Goal: Task Accomplishment & Management: Manage account settings

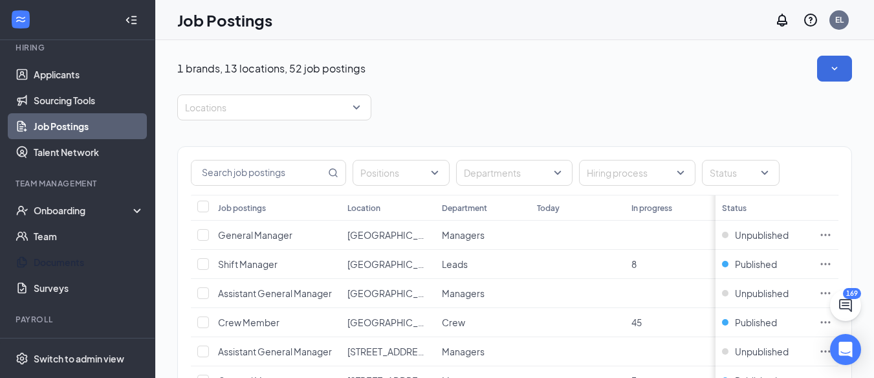
scroll to position [129, 0]
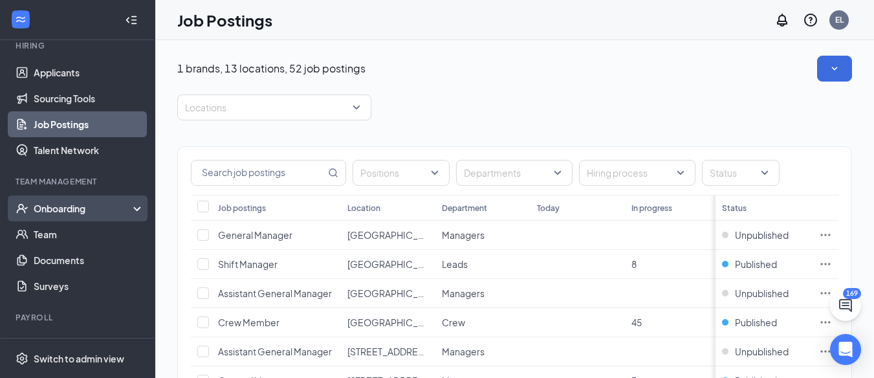
click at [84, 214] on div "Onboarding" at bounding box center [84, 208] width 100 height 13
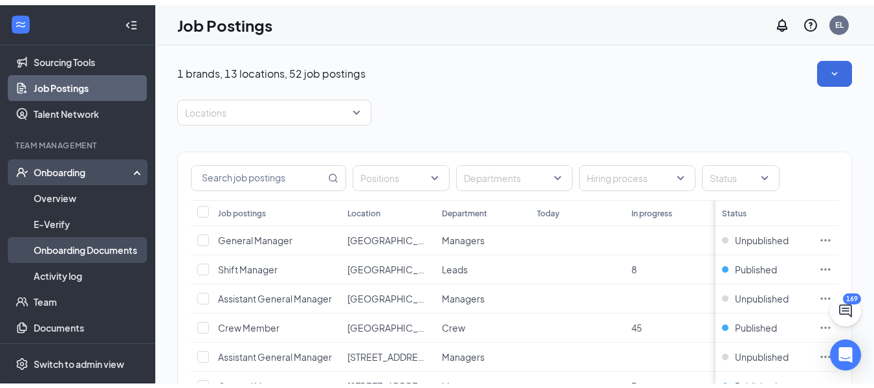
scroll to position [194, 0]
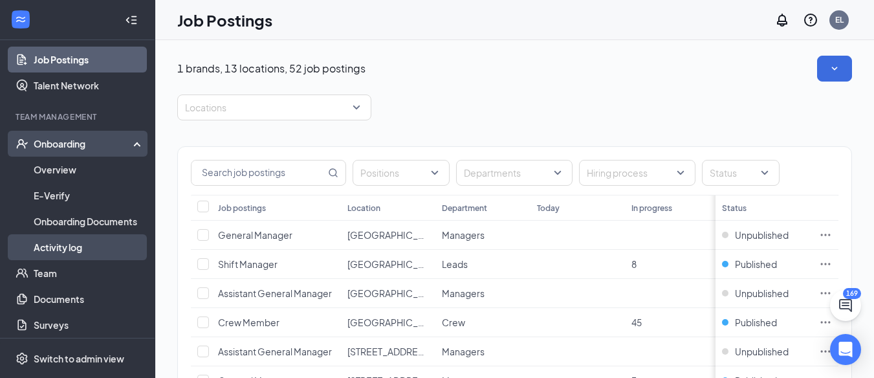
click at [76, 245] on link "Activity log" at bounding box center [89, 247] width 111 height 26
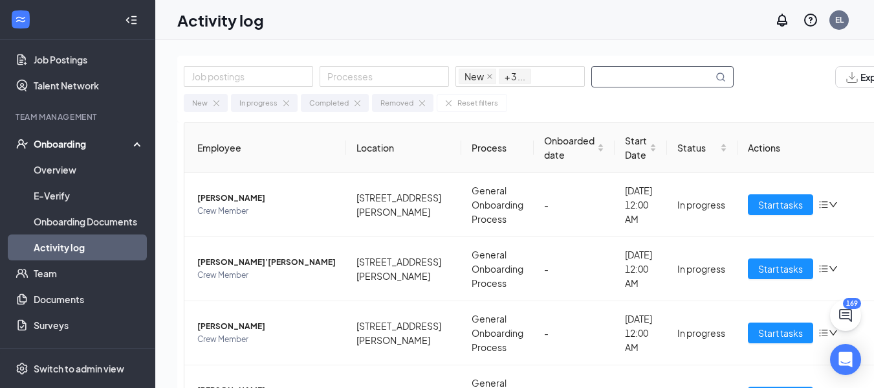
click at [612, 76] on input "text" at bounding box center [652, 77] width 121 height 20
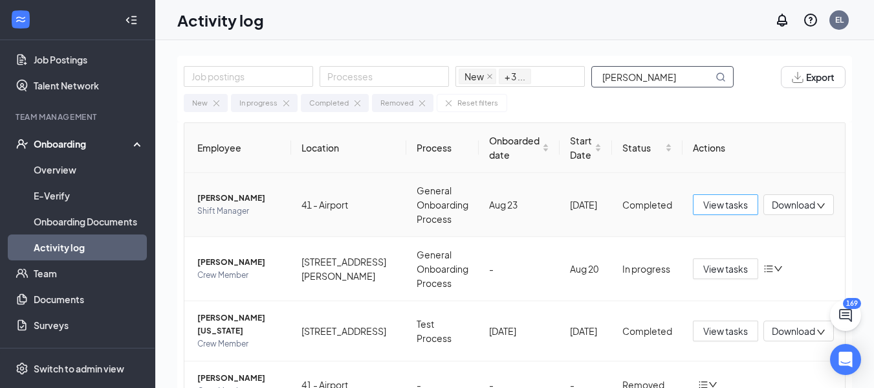
type input "[PERSON_NAME]"
click at [715, 203] on span "View tasks" at bounding box center [726, 204] width 45 height 14
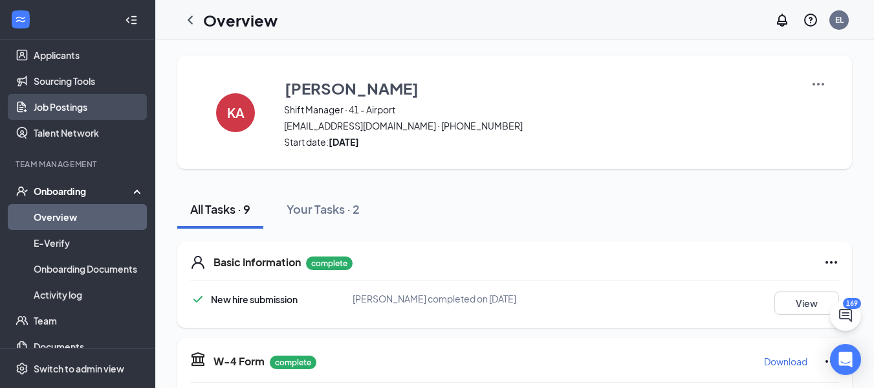
scroll to position [194, 0]
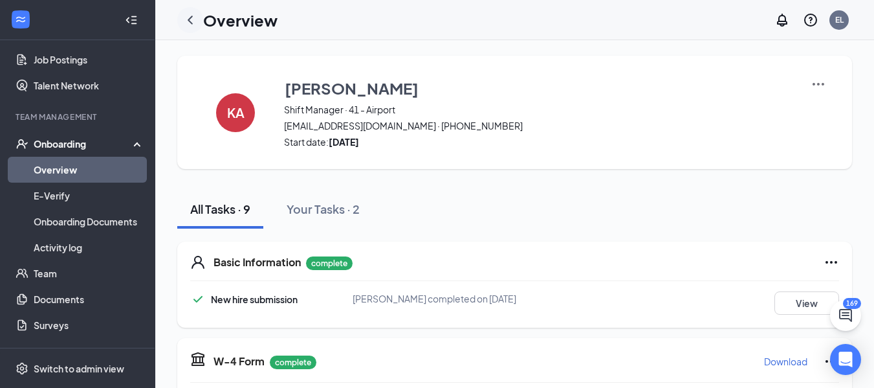
click at [190, 17] on icon "ChevronLeft" at bounding box center [190, 20] width 5 height 8
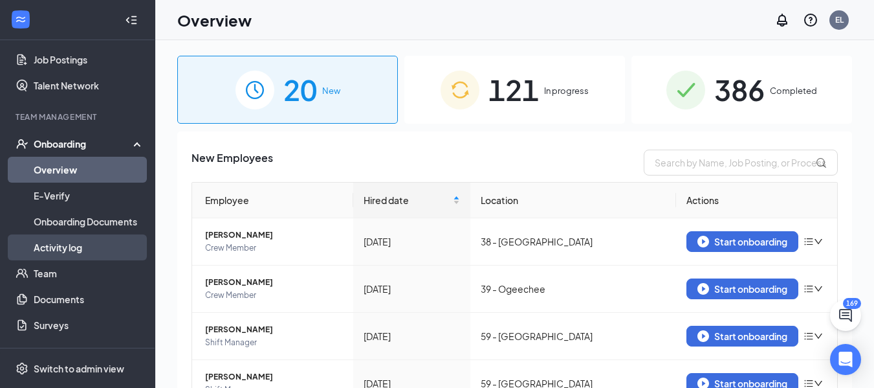
click at [66, 245] on link "Activity log" at bounding box center [89, 247] width 111 height 26
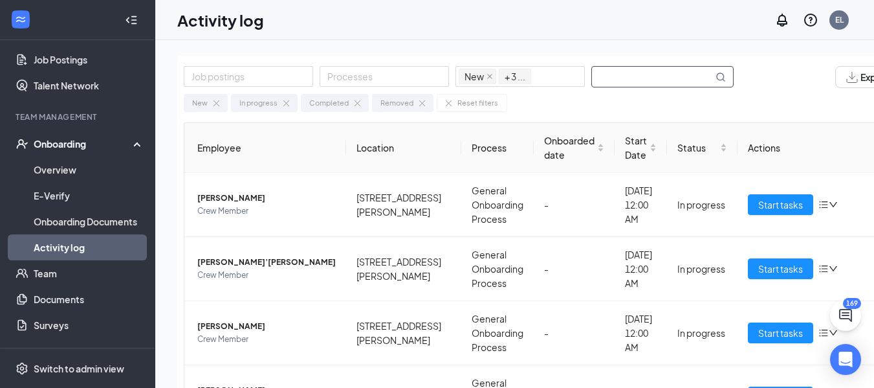
click at [610, 76] on input "text" at bounding box center [652, 77] width 121 height 20
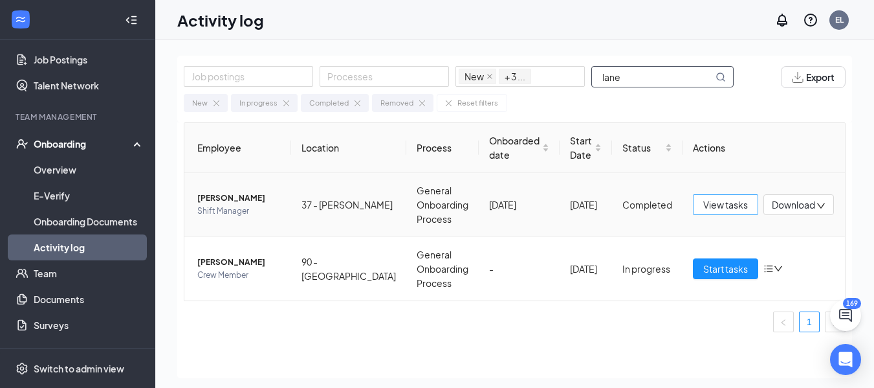
type input "lane"
click at [720, 203] on span "View tasks" at bounding box center [726, 204] width 45 height 14
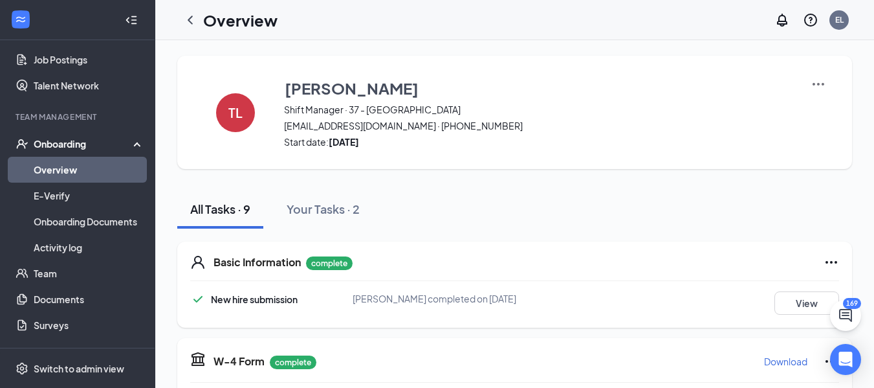
click at [54, 143] on div "Onboarding" at bounding box center [84, 143] width 100 height 13
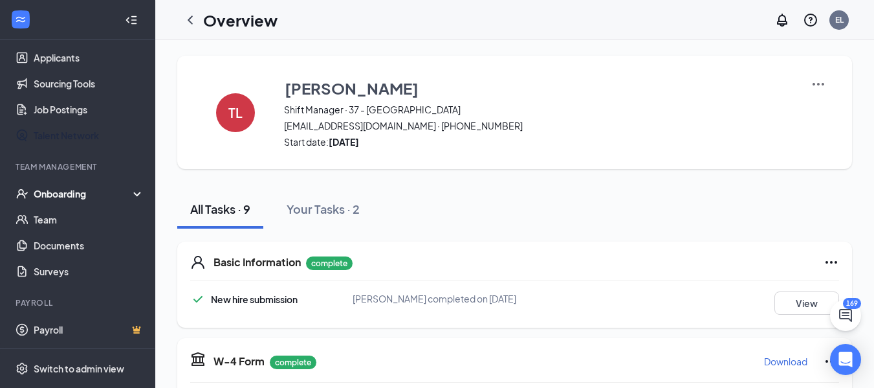
scroll to position [144, 0]
click at [65, 194] on div "Onboarding" at bounding box center [84, 193] width 100 height 13
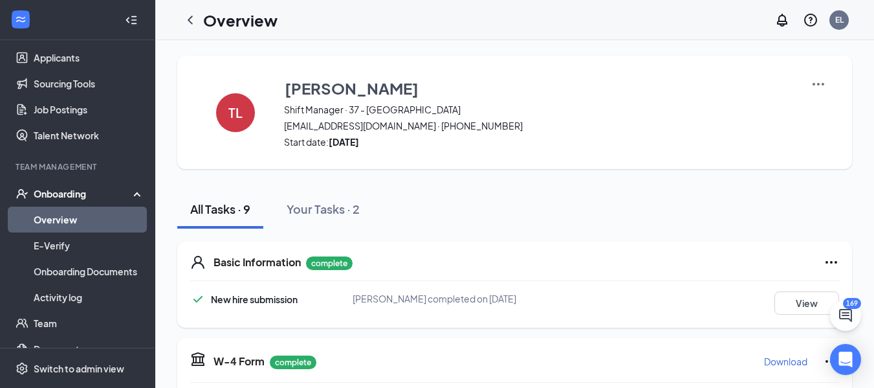
scroll to position [194, 0]
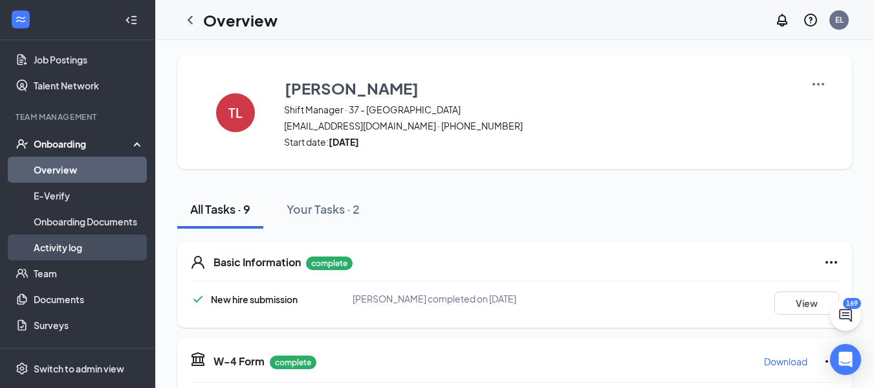
click at [69, 241] on link "Activity log" at bounding box center [89, 247] width 111 height 26
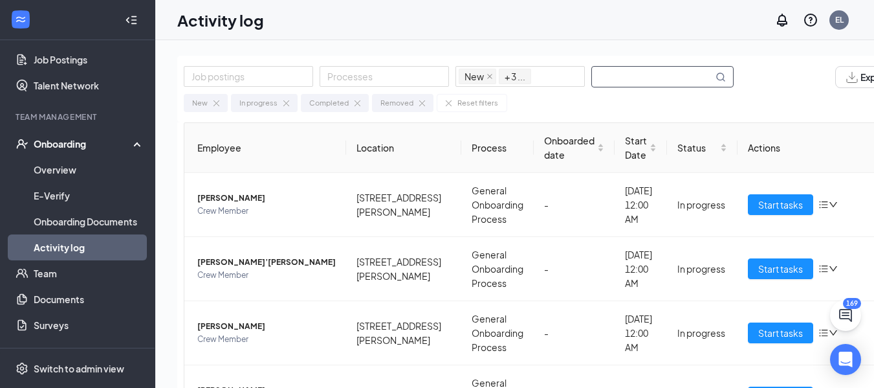
click at [614, 77] on input "text" at bounding box center [652, 77] width 121 height 20
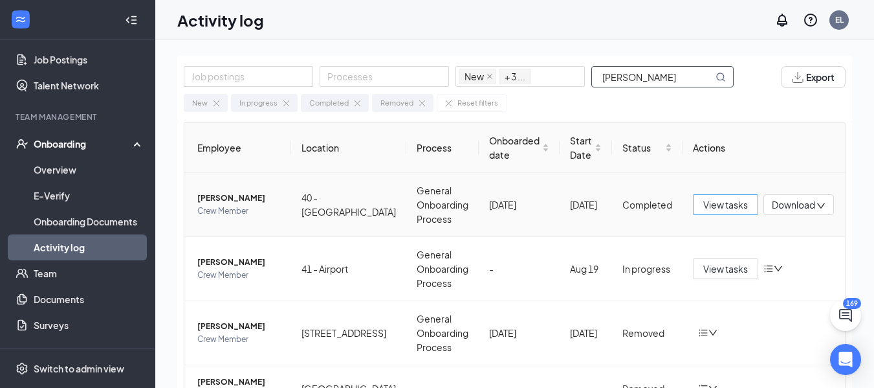
type input "[PERSON_NAME]"
click at [704, 210] on span "View tasks" at bounding box center [726, 204] width 45 height 14
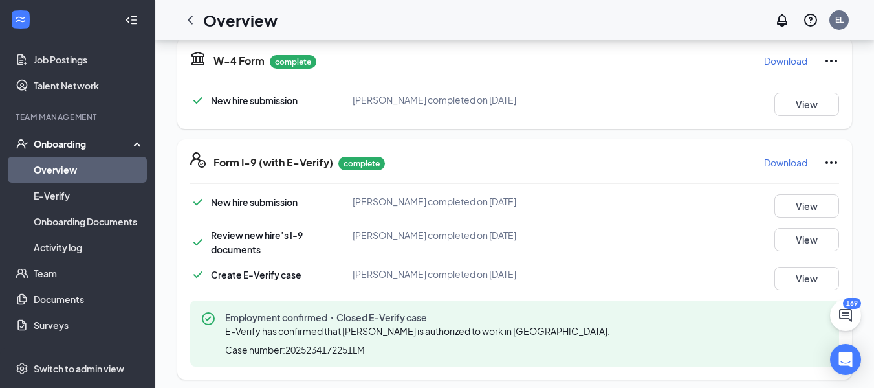
scroll to position [324, 0]
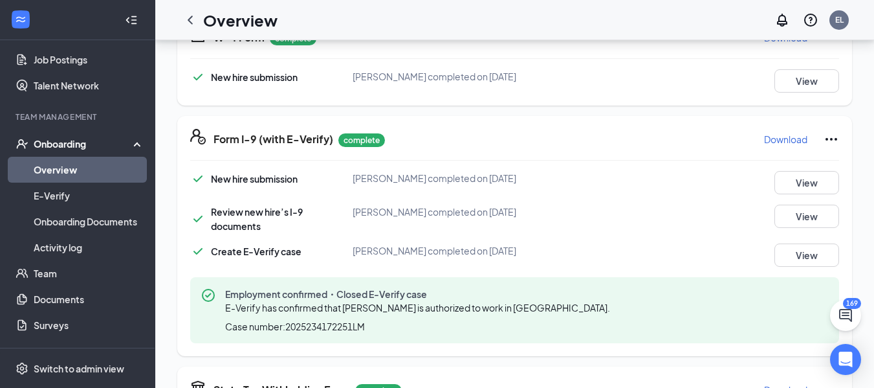
click at [776, 140] on p "Download" at bounding box center [785, 139] width 43 height 13
